Goal: Task Accomplishment & Management: Use online tool/utility

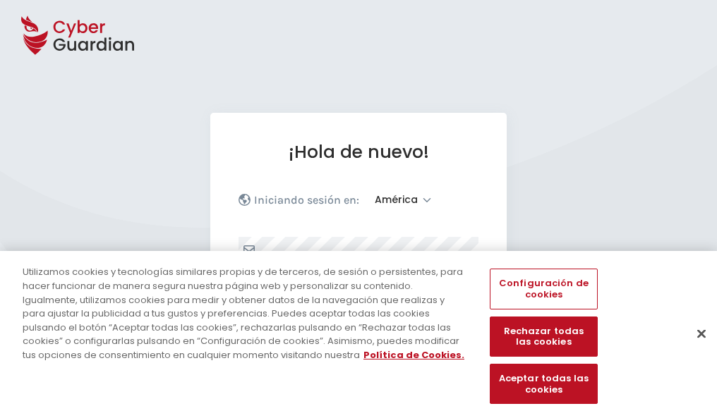
select select "América"
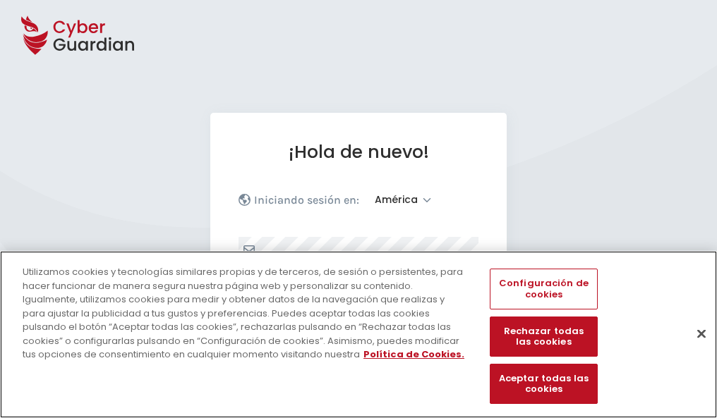
scroll to position [184, 0]
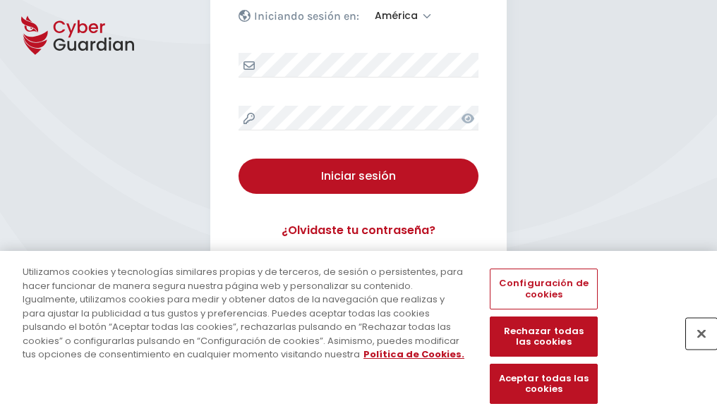
click at [694, 349] on button "Cerrar" at bounding box center [701, 333] width 31 height 31
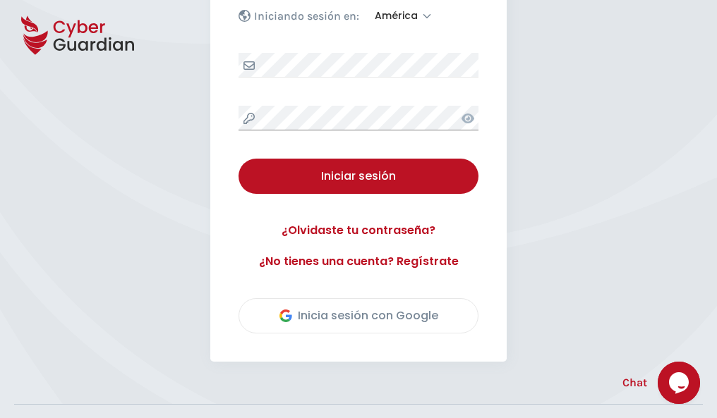
scroll to position [320, 0]
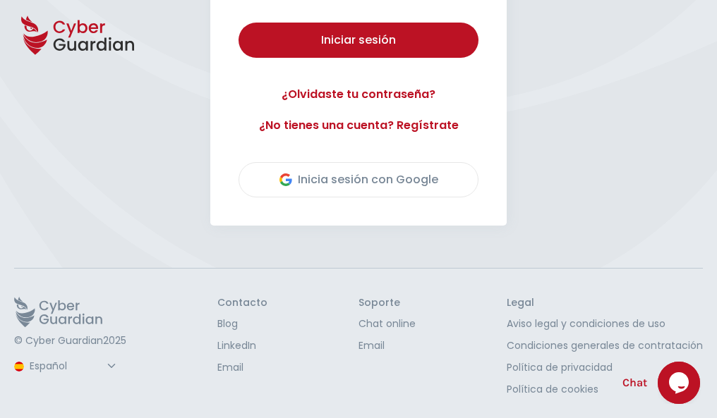
click at [238, 23] on button "Iniciar sesión" at bounding box center [358, 40] width 240 height 35
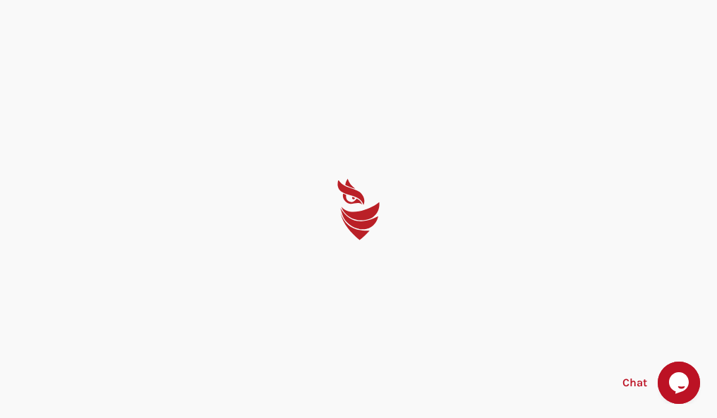
select select "English"
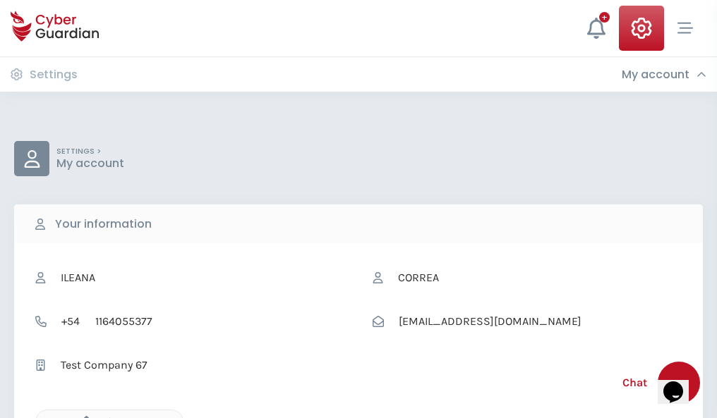
click at [83, 417] on icon "button" at bounding box center [83, 422] width 12 height 12
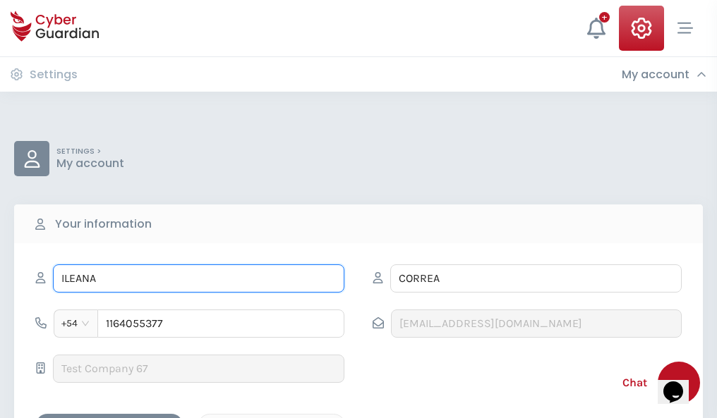
click at [198, 279] on input "ILEANA" at bounding box center [198, 279] width 291 height 28
type input "I"
type input "Victor Manuel"
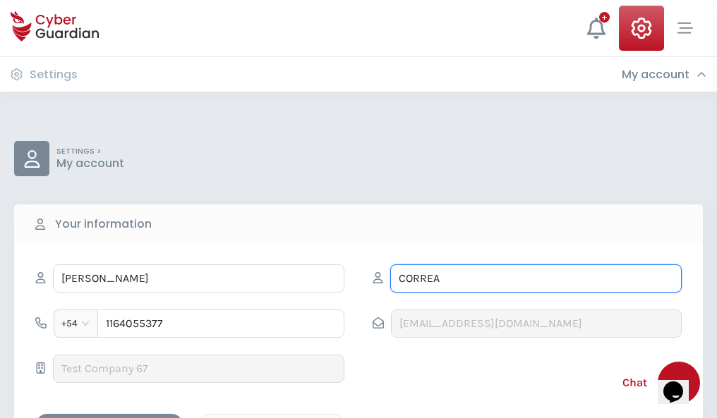
click at [536, 279] on input "CORREA" at bounding box center [535, 279] width 291 height 28
type input "C"
type input "Barbero"
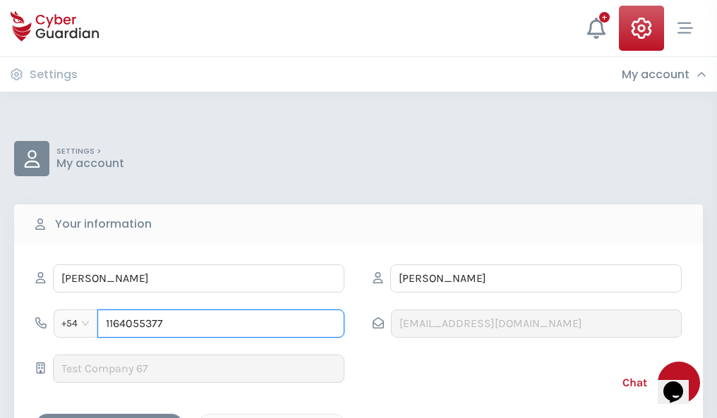
click at [221, 324] on input "1164055377" at bounding box center [220, 324] width 247 height 28
type input "1"
type input "4800583517"
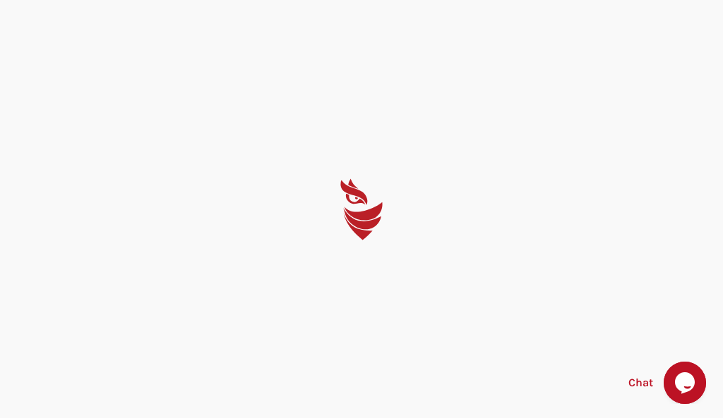
select select "English"
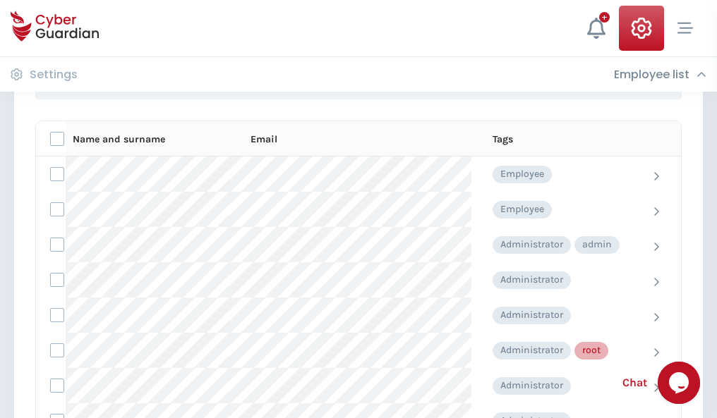
scroll to position [710, 0]
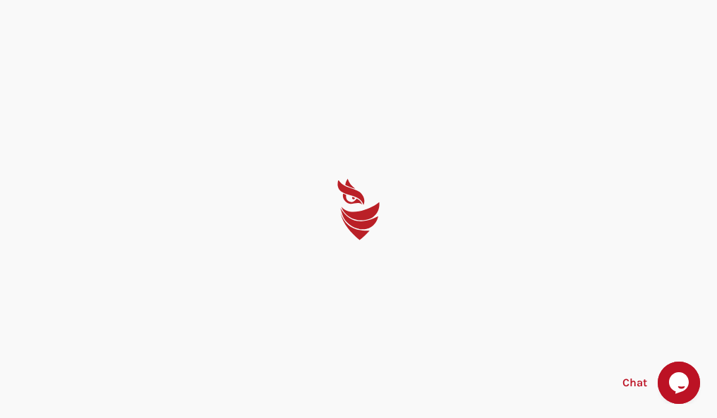
select select "English"
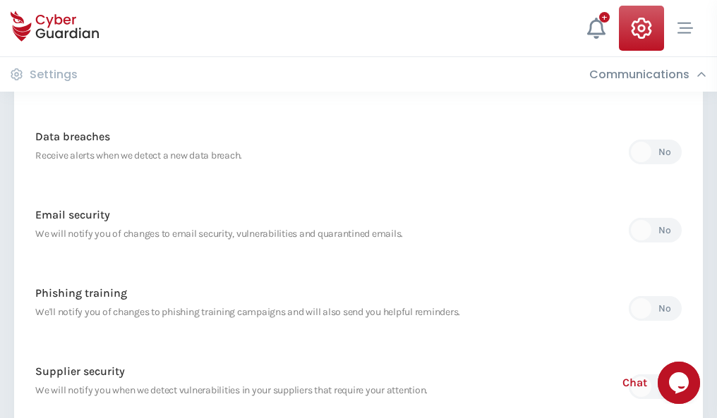
scroll to position [743, 0]
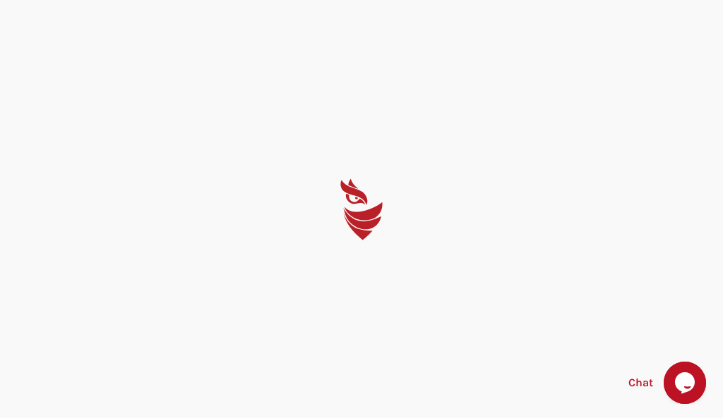
select select "English"
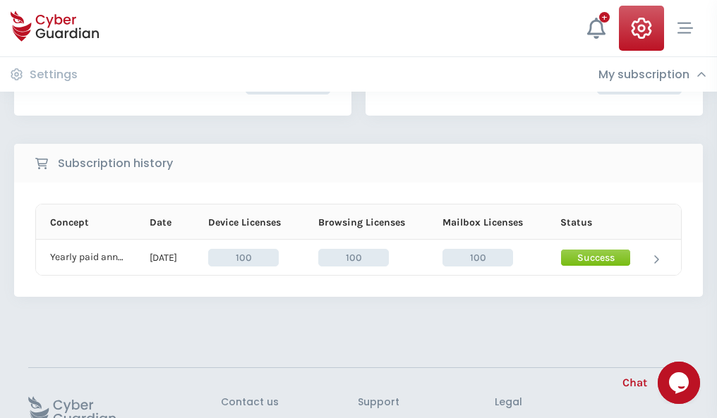
scroll to position [358, 0]
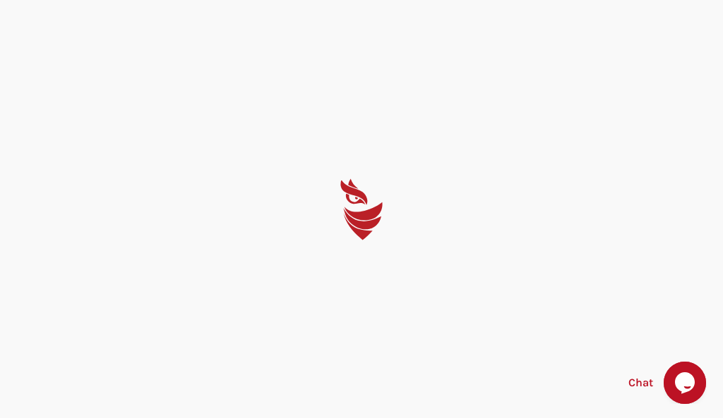
select select "English"
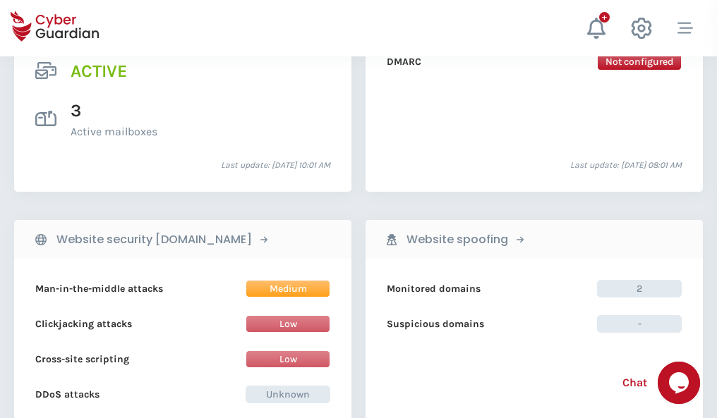
scroll to position [1434, 0]
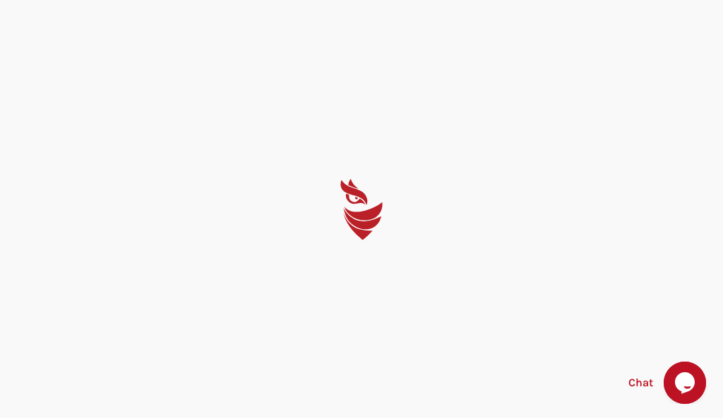
select select "English"
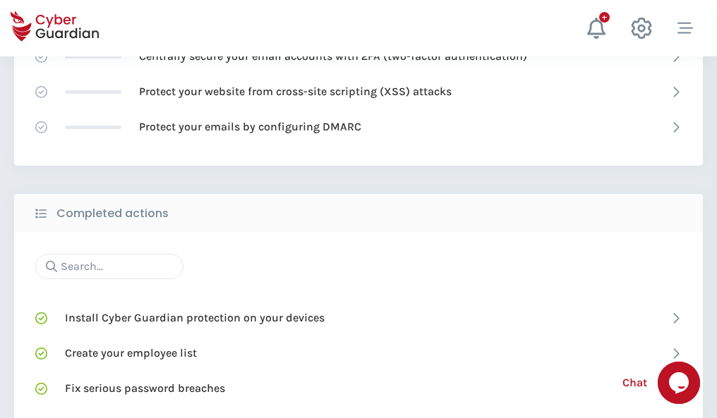
scroll to position [940, 0]
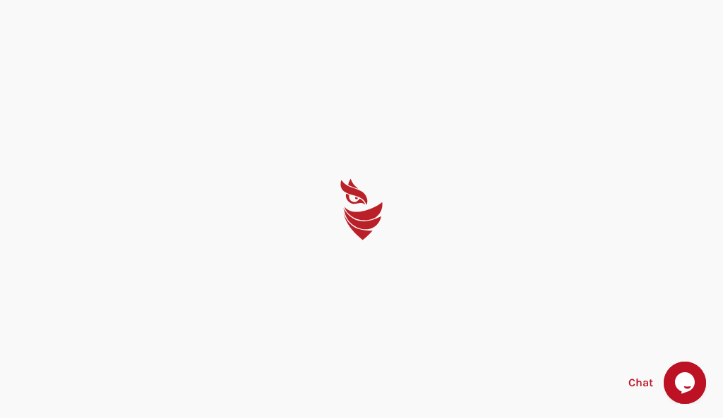
select select "English"
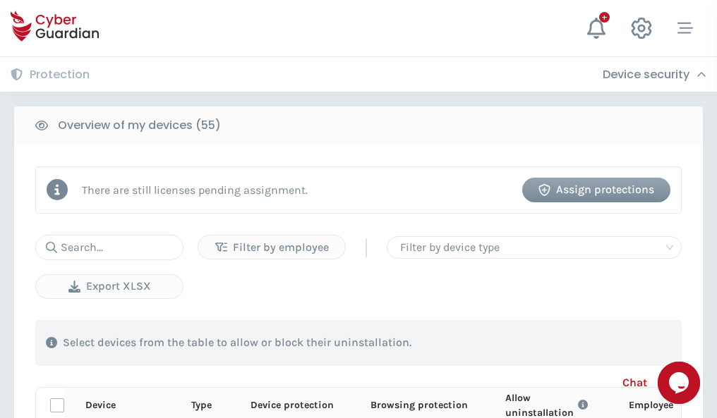
scroll to position [1230, 0]
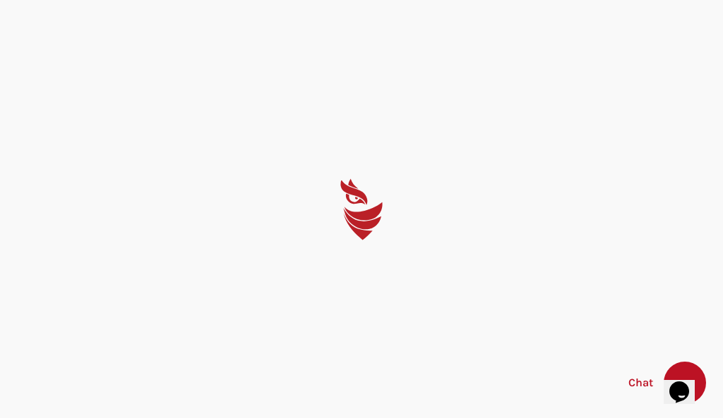
select select "English"
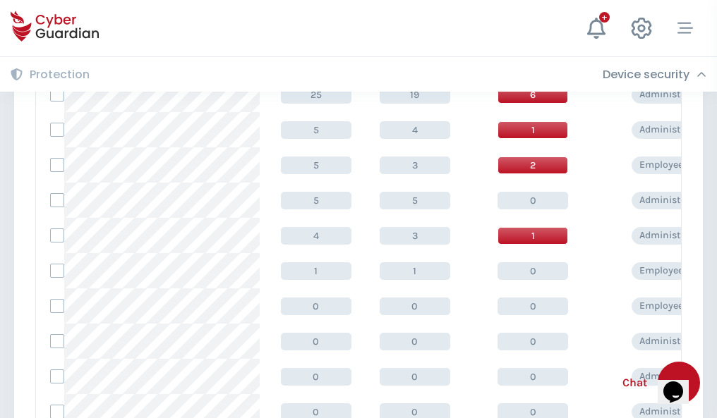
scroll to position [711, 0]
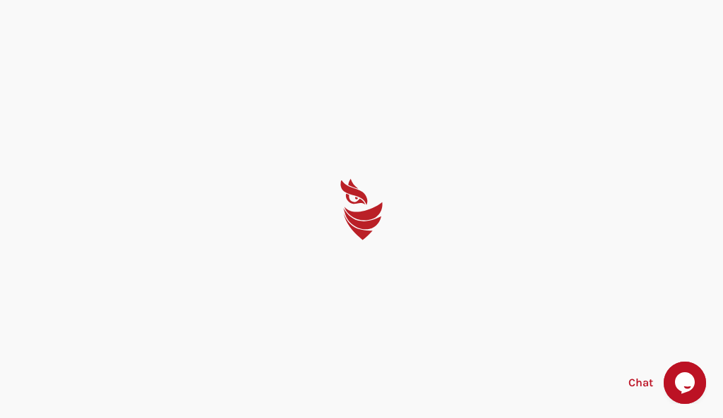
select select "English"
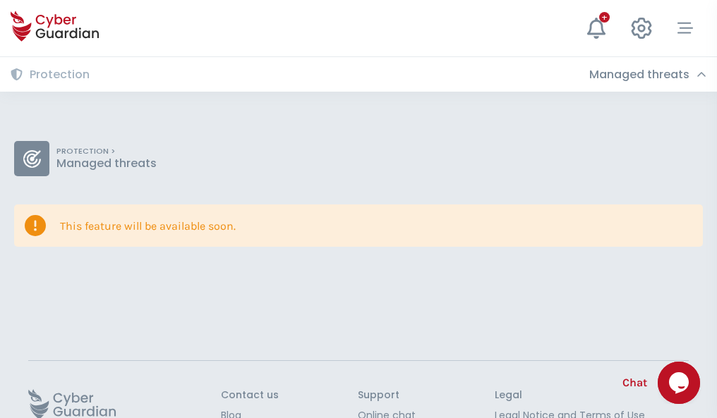
scroll to position [92, 0]
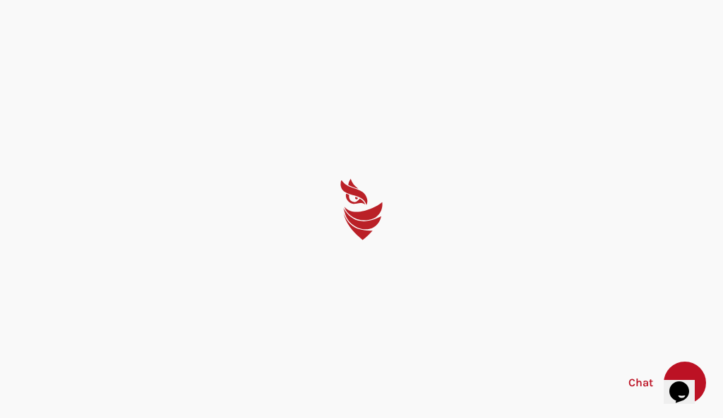
select select "English"
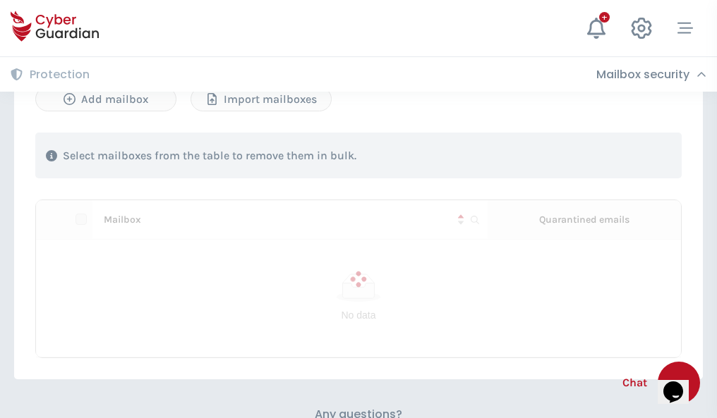
scroll to position [604, 0]
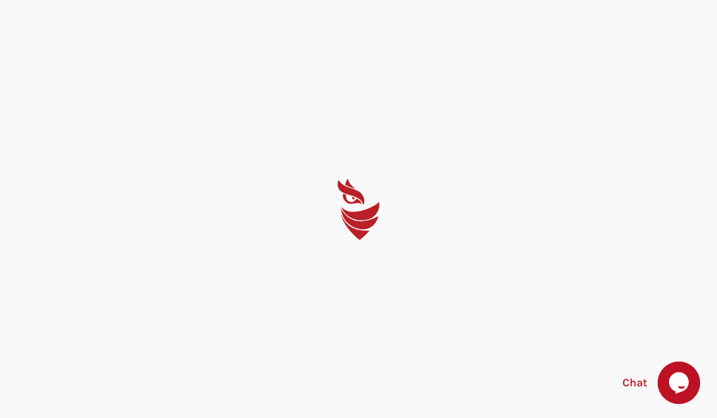
select select "English"
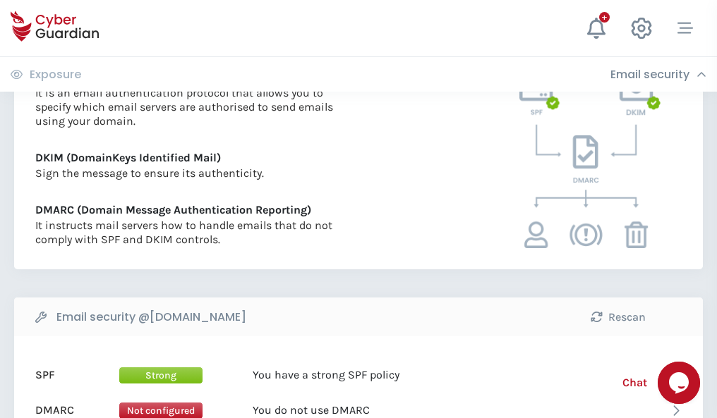
scroll to position [761, 0]
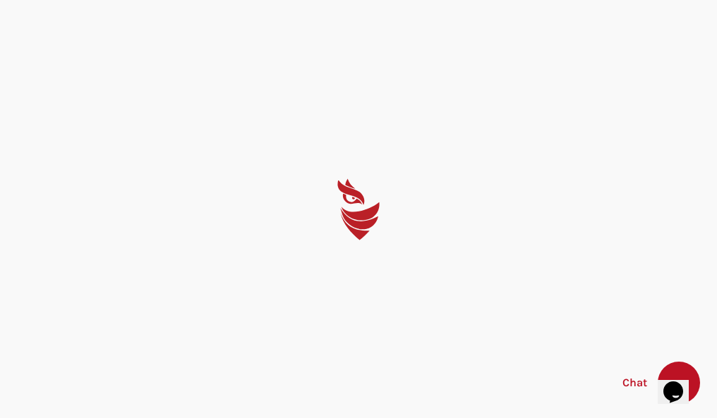
select select "English"
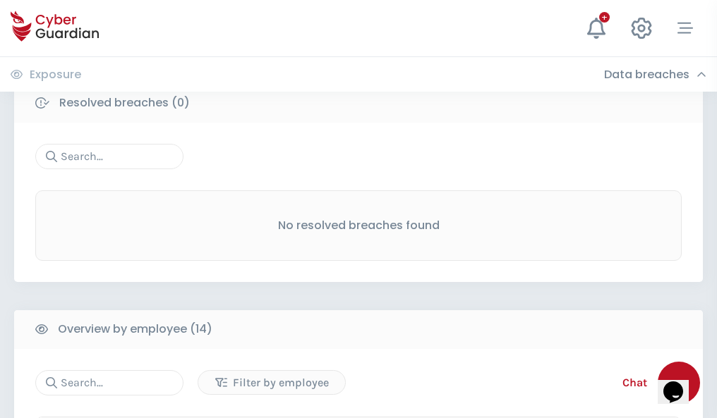
scroll to position [1274, 0]
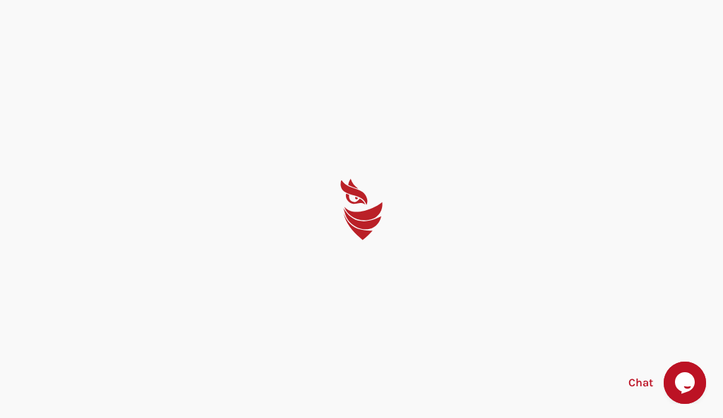
select select "English"
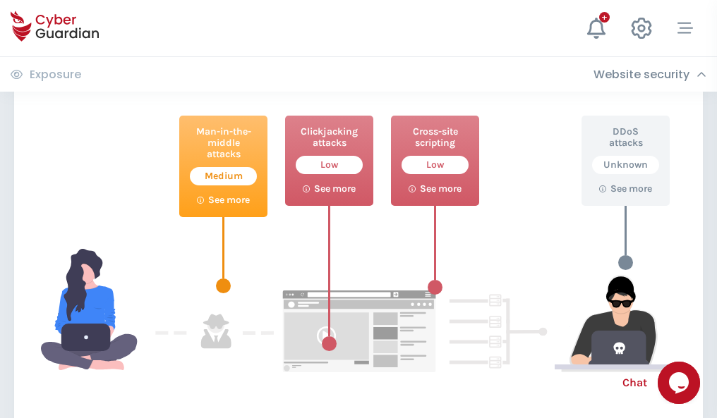
scroll to position [768, 0]
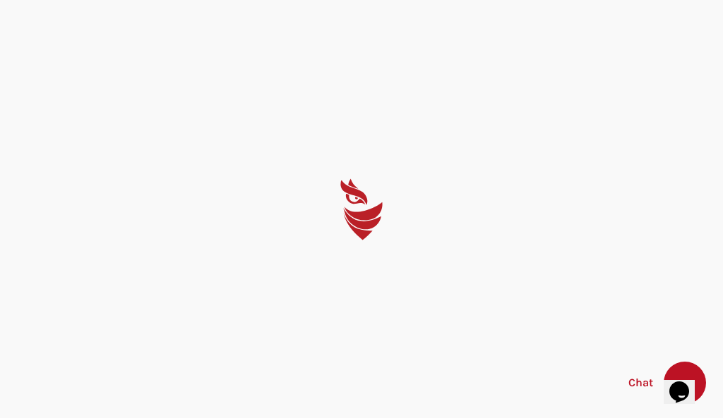
select select "English"
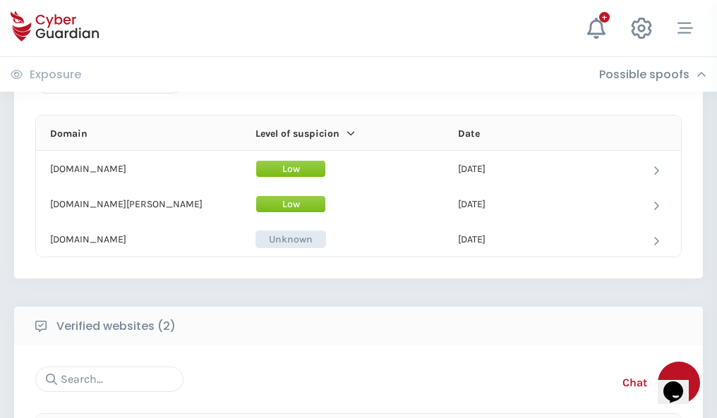
scroll to position [847, 0]
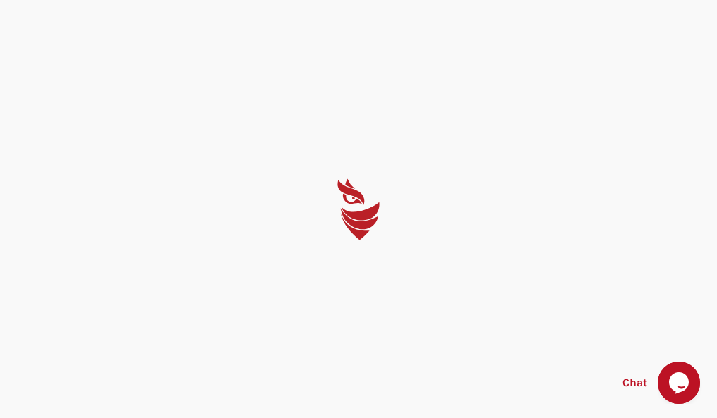
select select "English"
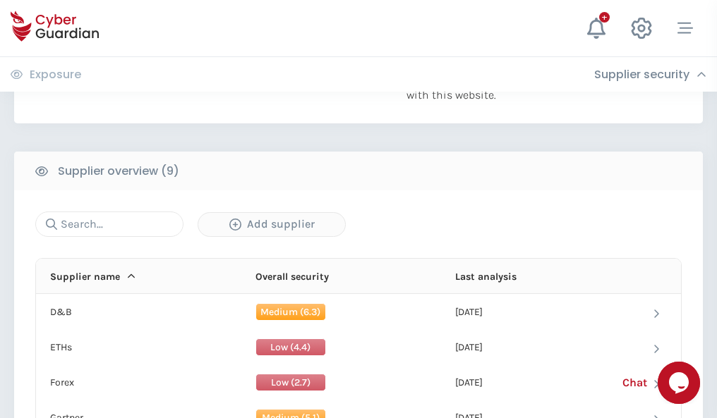
scroll to position [984, 0]
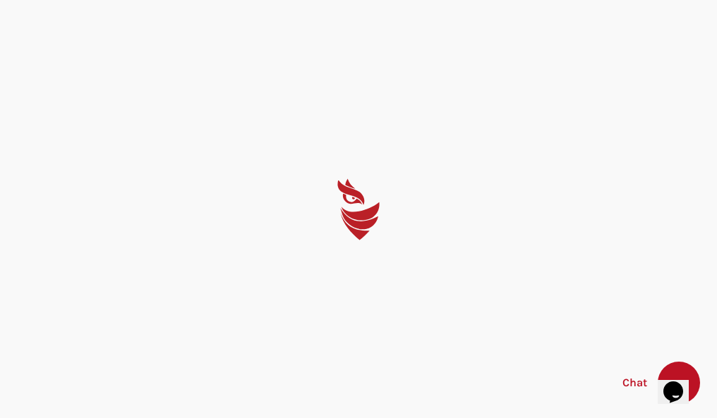
select select "English"
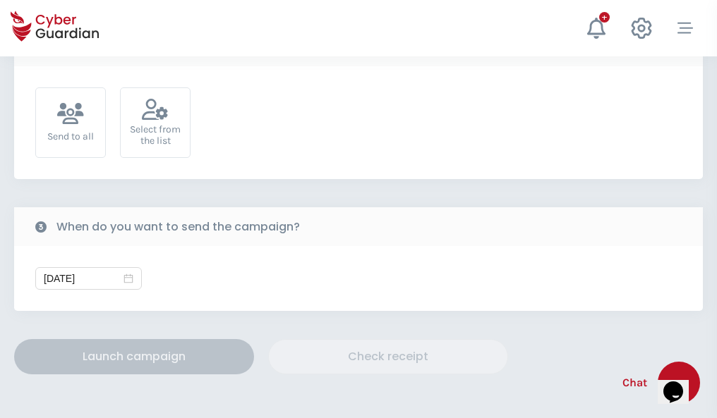
scroll to position [516, 0]
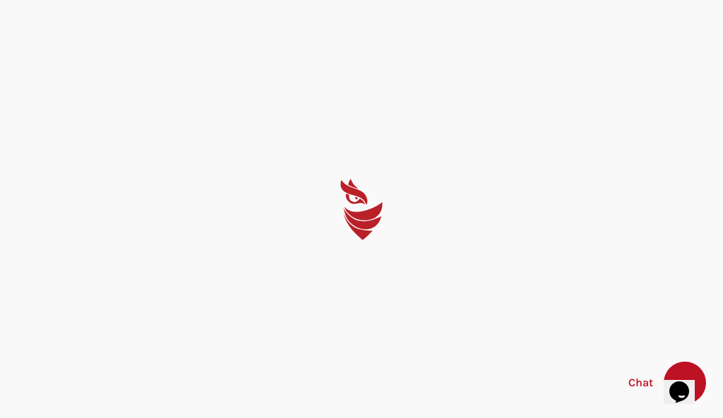
select select "English"
